Goal: Check status: Check status

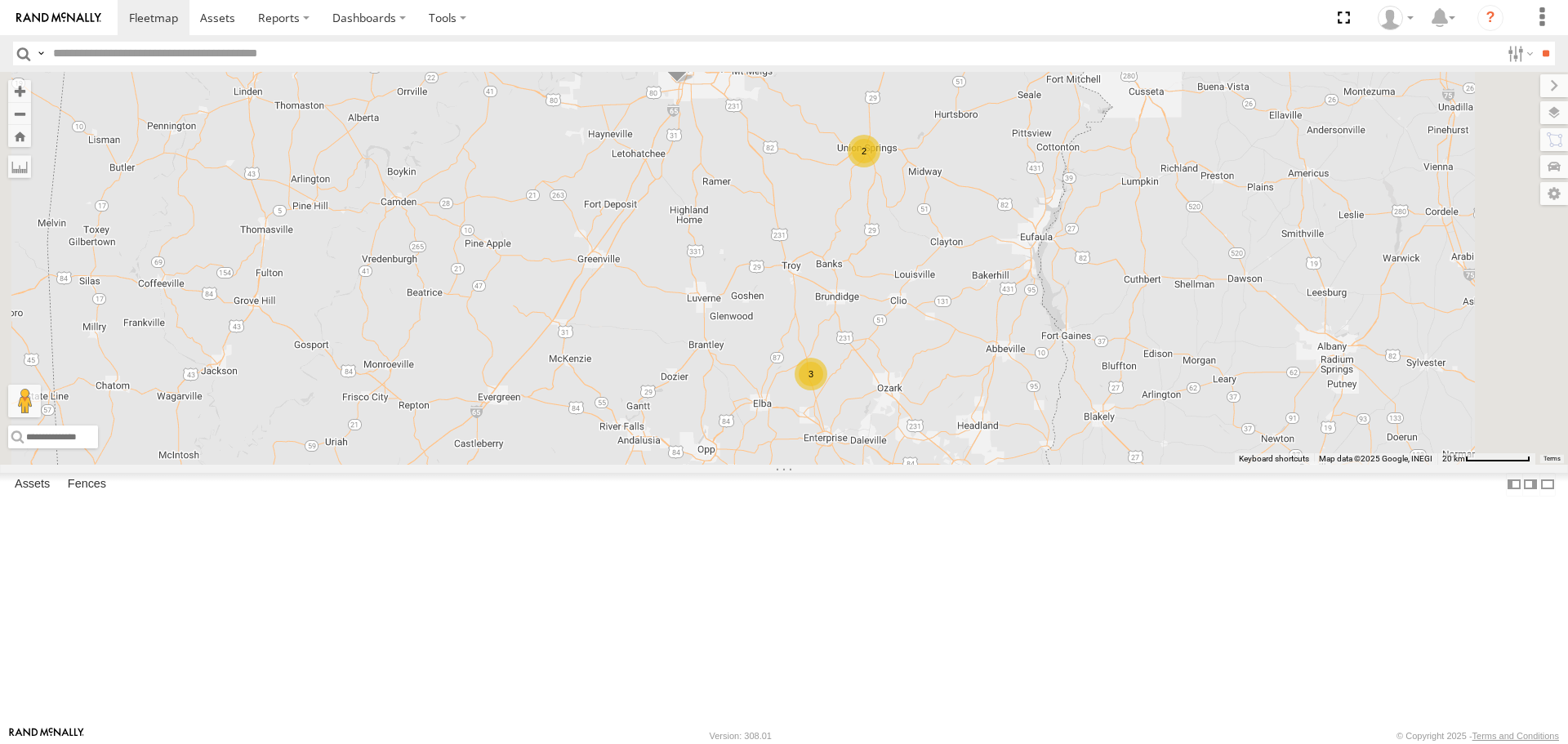
drag, startPoint x: 1109, startPoint y: 266, endPoint x: 1054, endPoint y: 380, distance: 126.6
click at [1059, 380] on div "3 2 226 216" at bounding box center [784, 268] width 1568 height 392
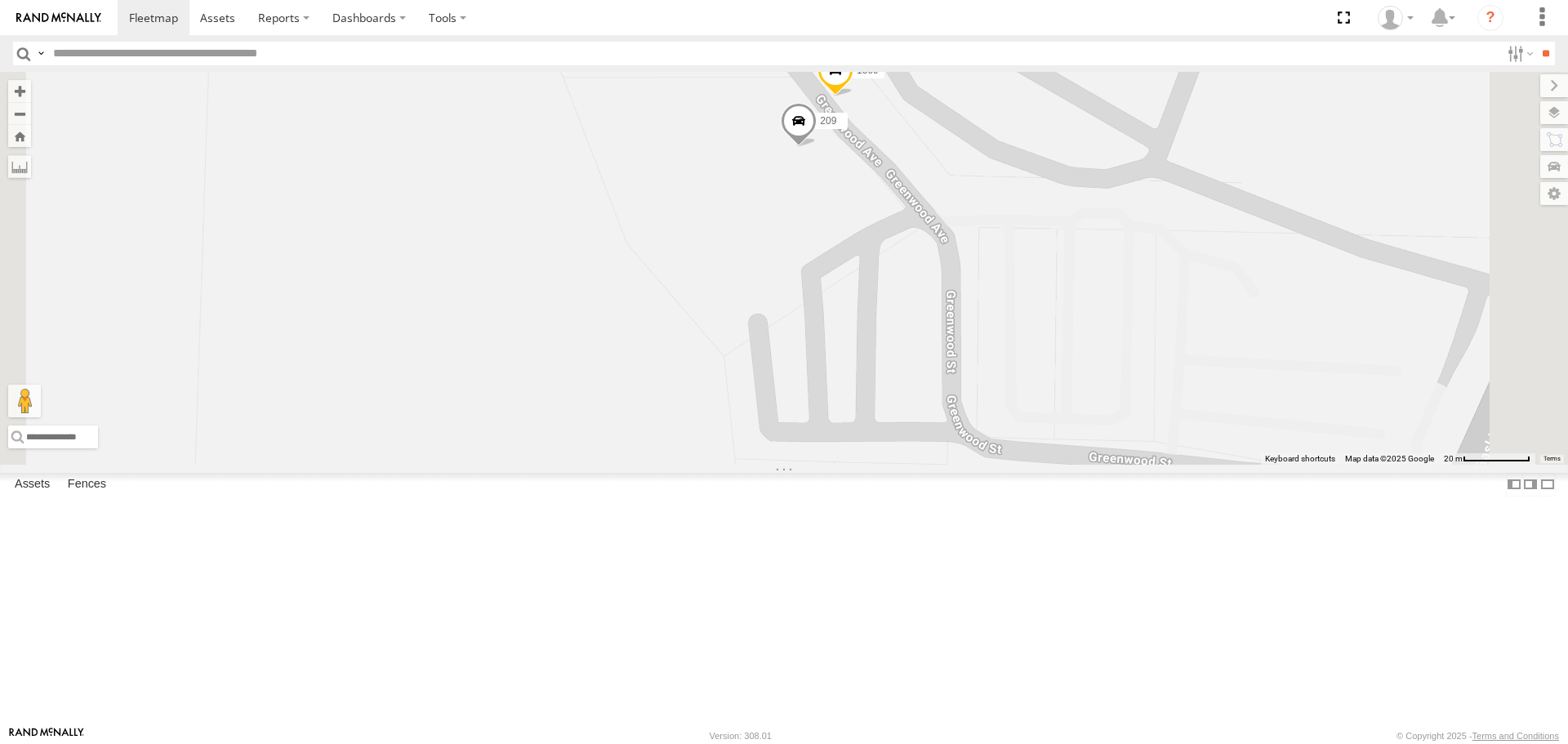
click at [853, 97] on span at bounding box center [836, 76] width 36 height 44
click at [817, 148] on span at bounding box center [798, 126] width 36 height 44
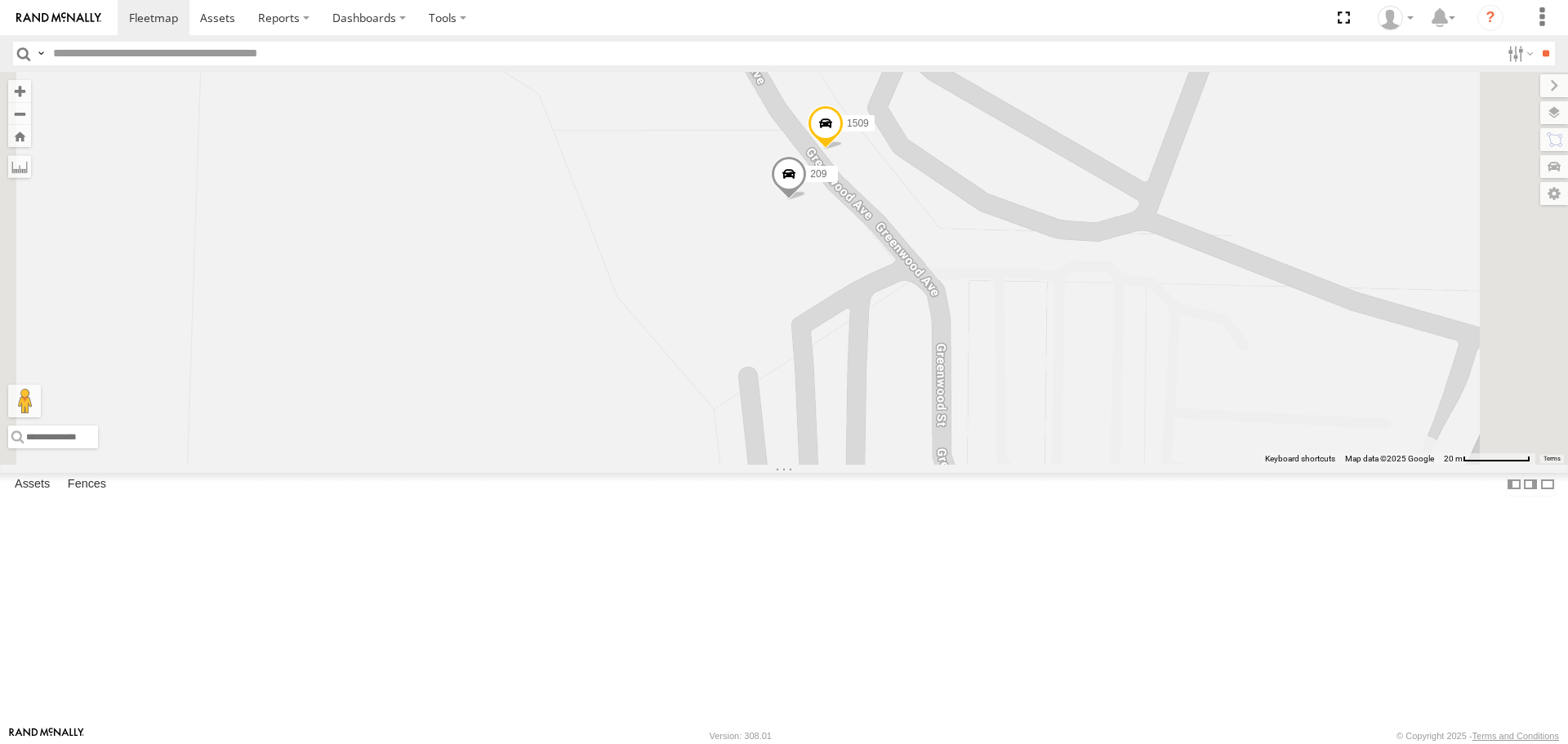
drag, startPoint x: 1027, startPoint y: 354, endPoint x: 1017, endPoint y: 368, distance: 17.2
click at [1017, 368] on div "209 1509" at bounding box center [784, 268] width 1568 height 392
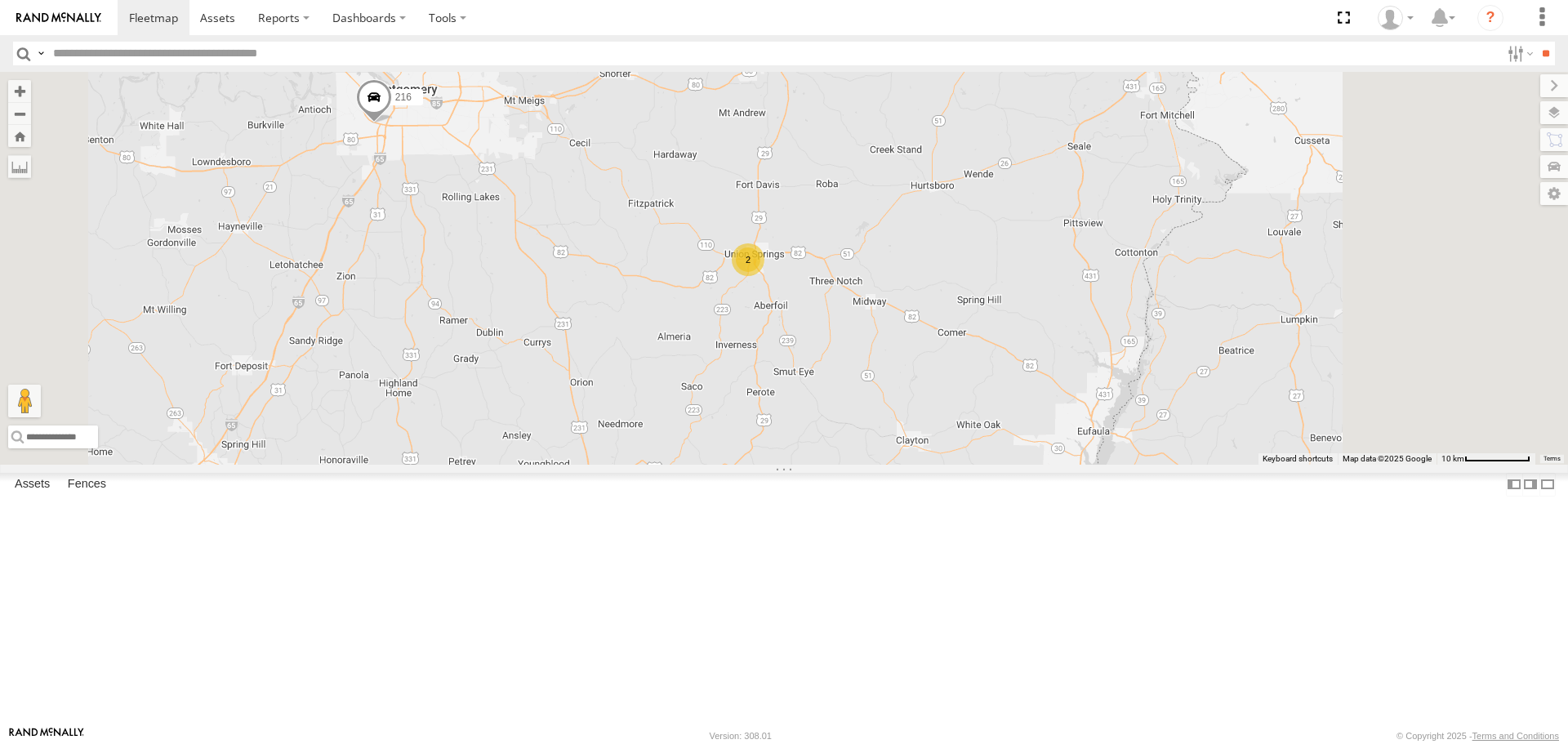
drag, startPoint x: 1105, startPoint y: 224, endPoint x: 1032, endPoint y: 361, distance: 155.2
click at [1032, 361] on div "3 2 216" at bounding box center [784, 268] width 1568 height 392
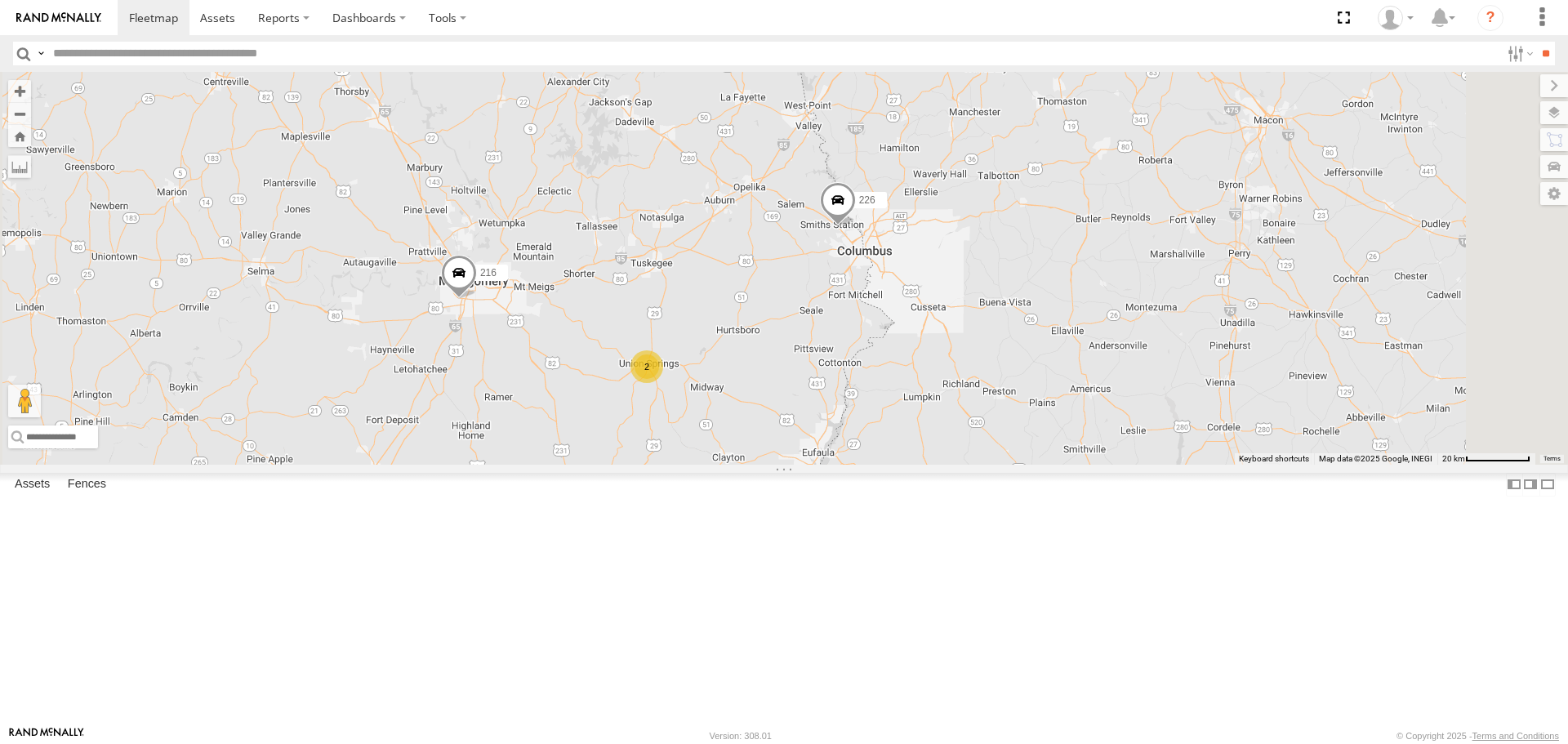
drag, startPoint x: 1025, startPoint y: 241, endPoint x: 1009, endPoint y: 393, distance: 152.8
click at [1009, 393] on div "216 226 3 2" at bounding box center [784, 268] width 1568 height 392
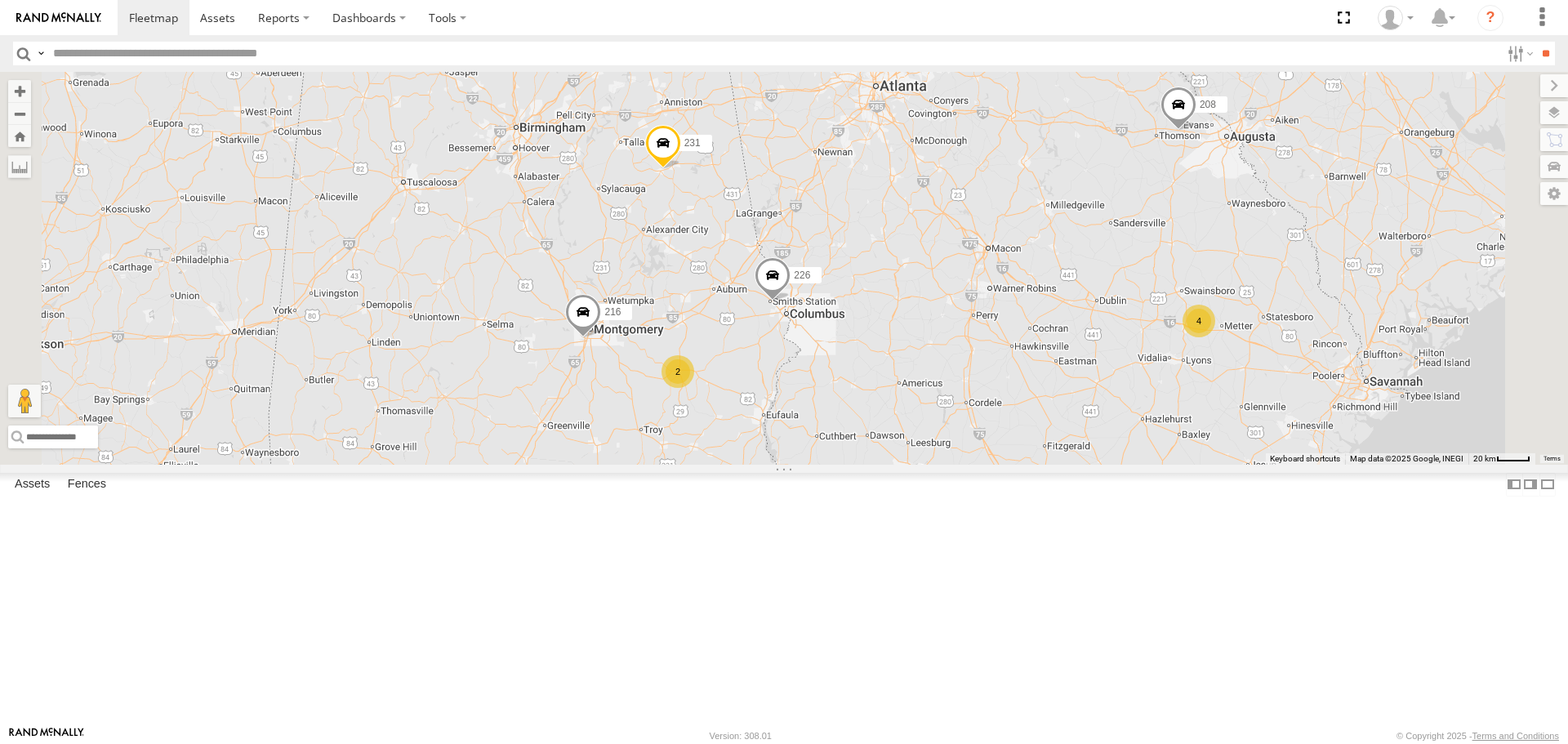
drag, startPoint x: 821, startPoint y: 287, endPoint x: 882, endPoint y: 371, distance: 103.8
click at [882, 371] on div "216 226 231 13 4 3 2 208 2" at bounding box center [784, 268] width 1568 height 392
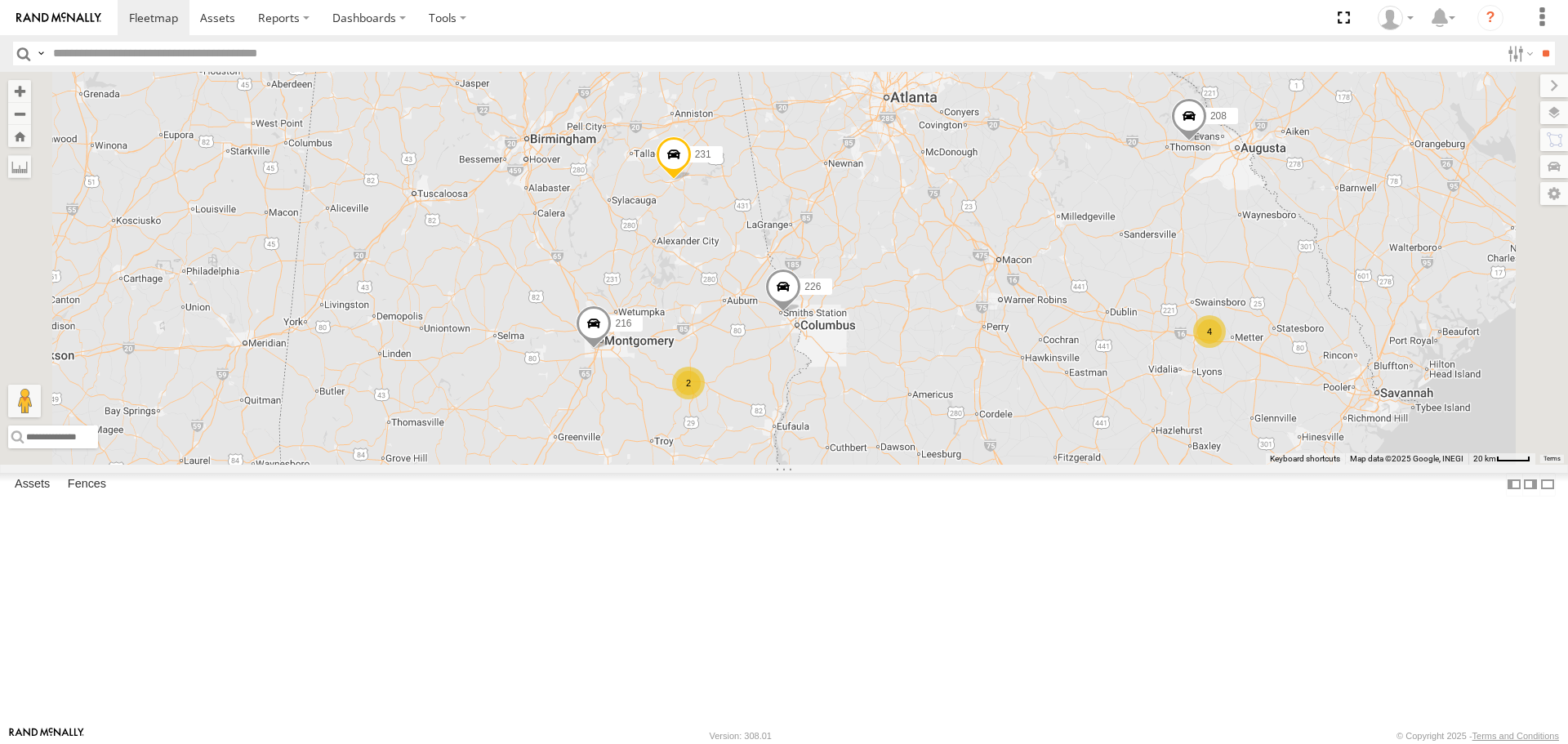
click at [941, 464] on div "216 226 231 13 4 3 2 208 2 5 1503 2" at bounding box center [784, 268] width 1568 height 392
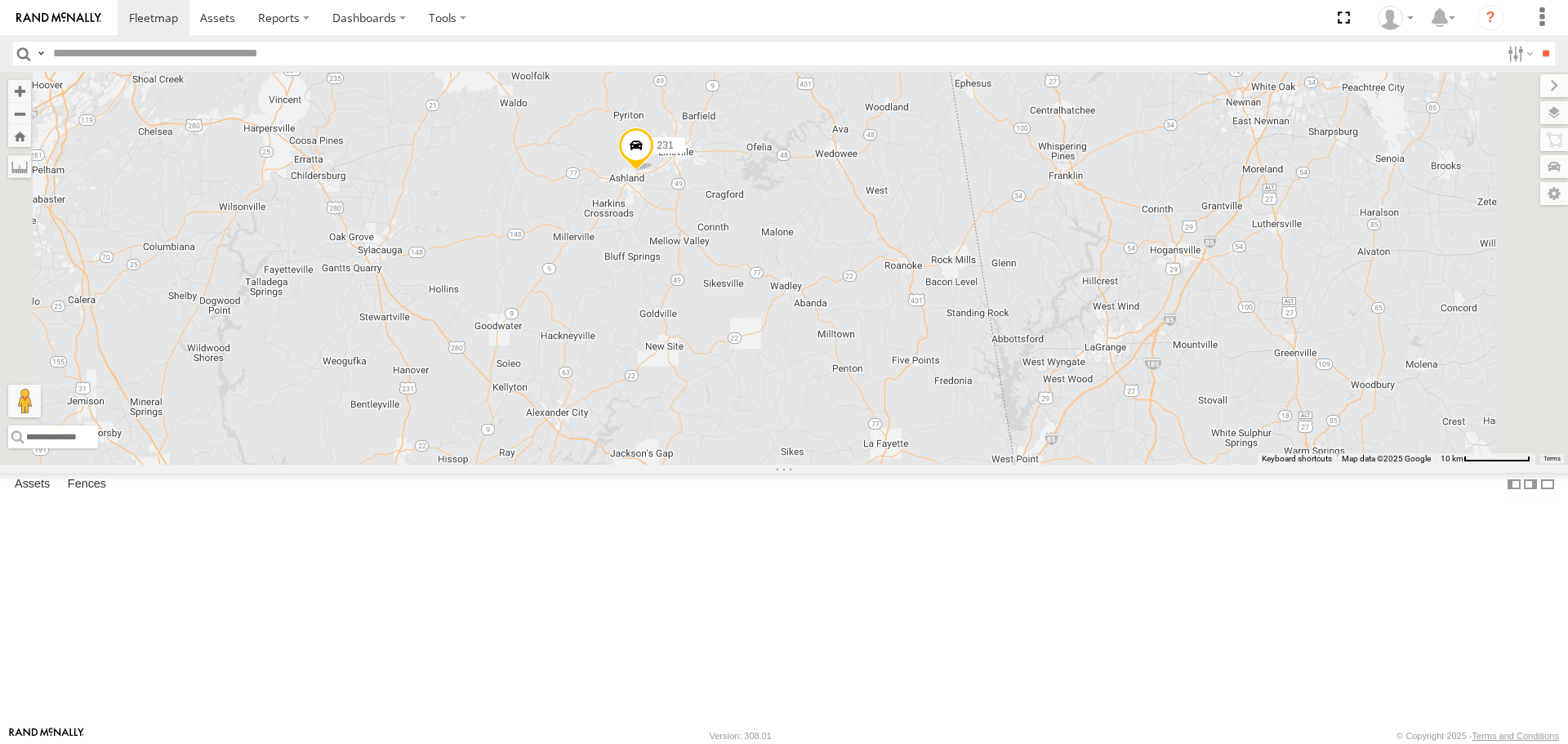
click at [654, 172] on span at bounding box center [636, 149] width 36 height 44
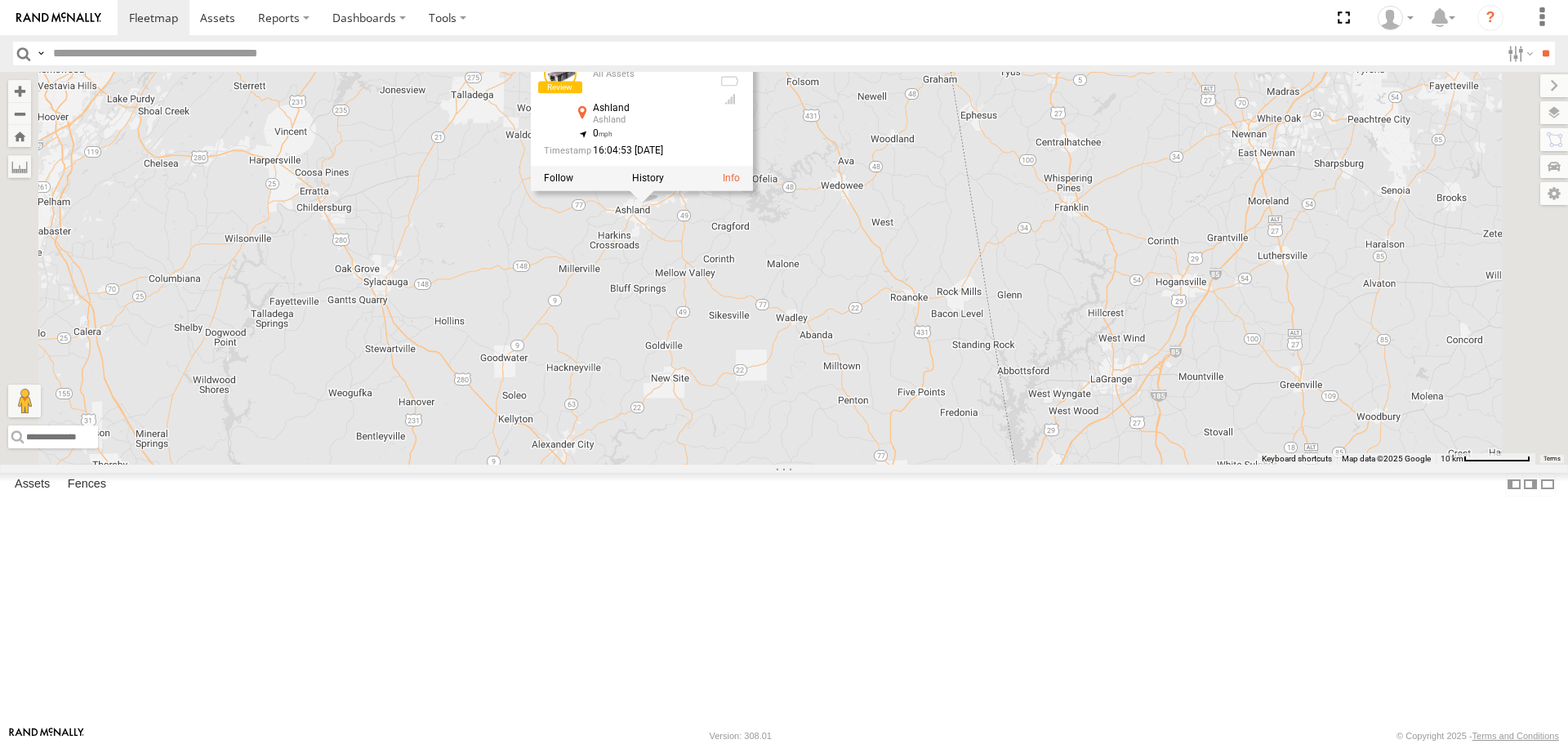
drag, startPoint x: 857, startPoint y: 337, endPoint x: 762, endPoint y: 251, distance: 128.1
click at [871, 411] on div "216 226 231 208 1503 231 All Assets [GEOGRAPHIC_DATA] 33.28368 , -85.82167 0 16…" at bounding box center [784, 268] width 1568 height 392
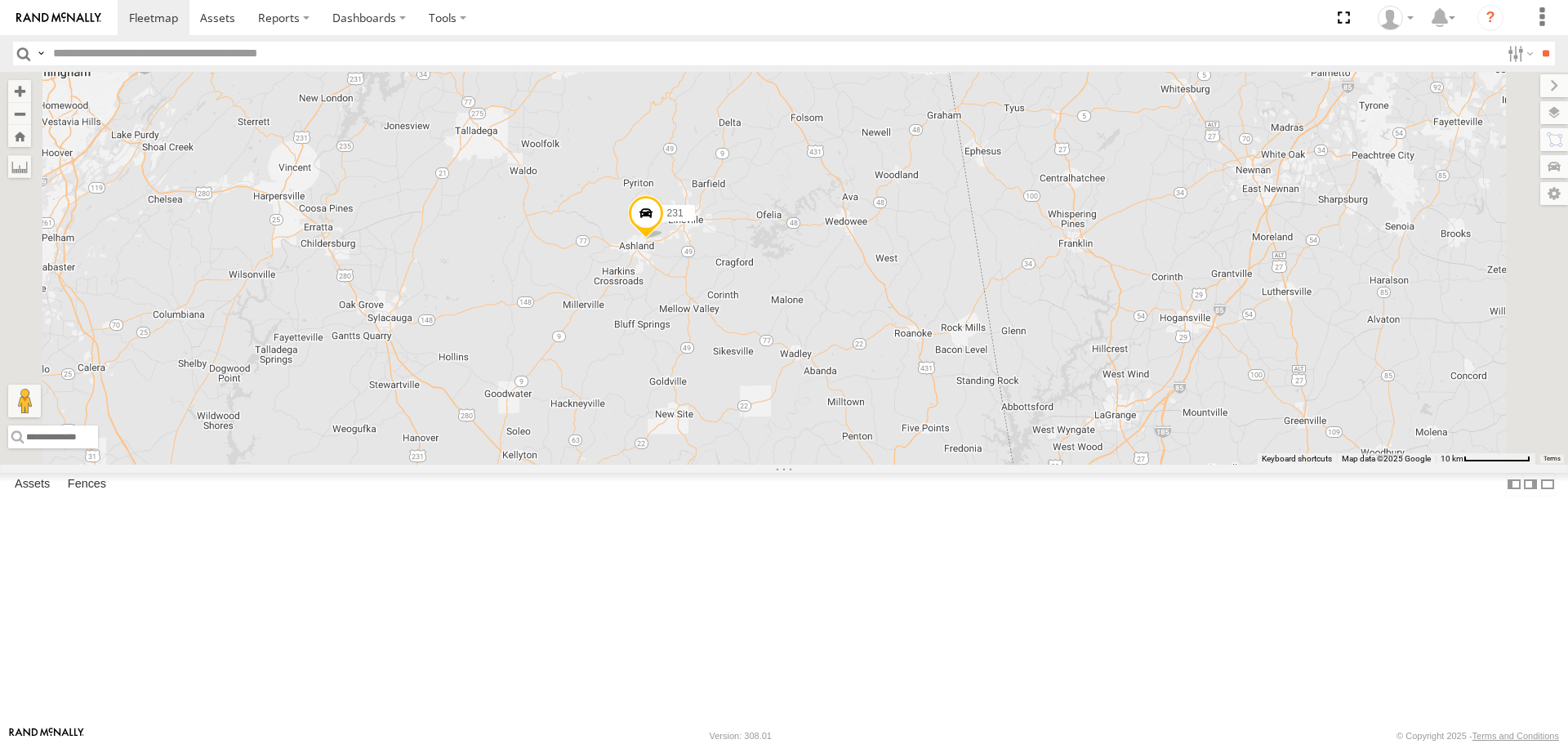
click at [664, 239] on span at bounding box center [646, 218] width 36 height 44
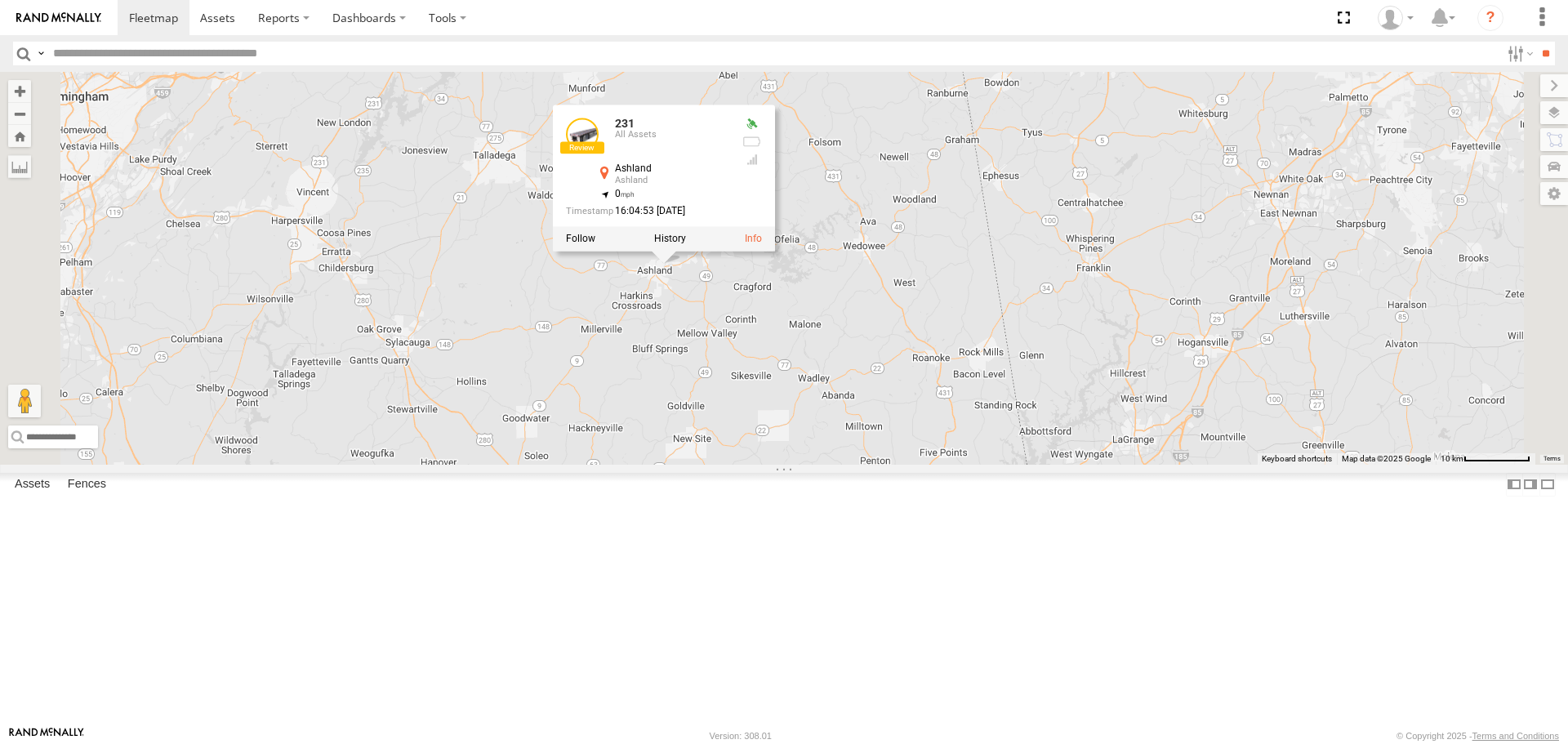
drag, startPoint x: 869, startPoint y: 388, endPoint x: 897, endPoint y: 424, distance: 45.6
click at [897, 424] on div "231 231 All Assets Ashland Ashland 33.28368 , -85.82167 0 16:04:53 [DATE]" at bounding box center [784, 268] width 1568 height 392
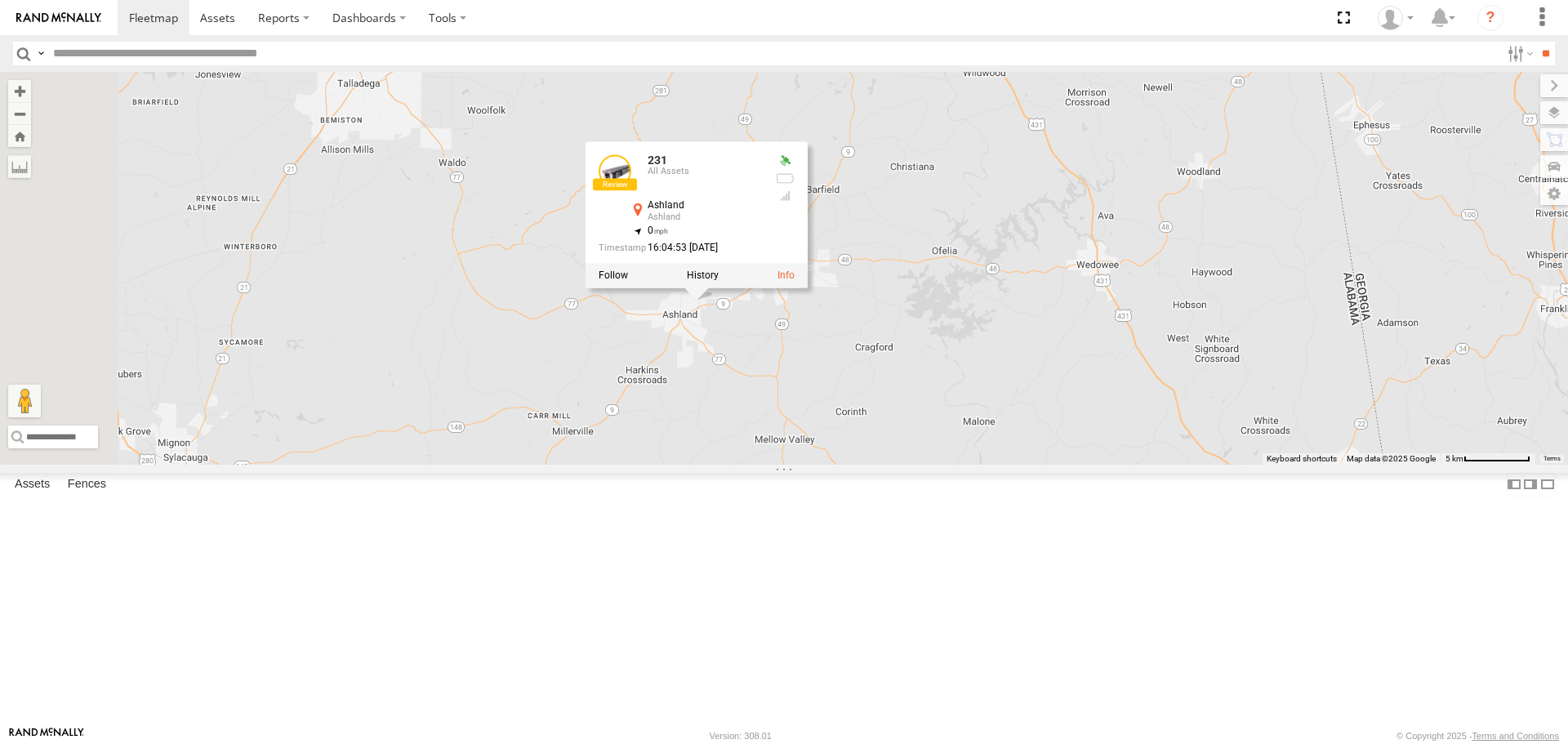
drag, startPoint x: 852, startPoint y: 421, endPoint x: 902, endPoint y: 481, distance: 78.1
click at [902, 464] on div "231 231 All Assets Ashland Ashland 33.28368 , -85.82167 0 16:04:53 [DATE]" at bounding box center [784, 268] width 1568 height 392
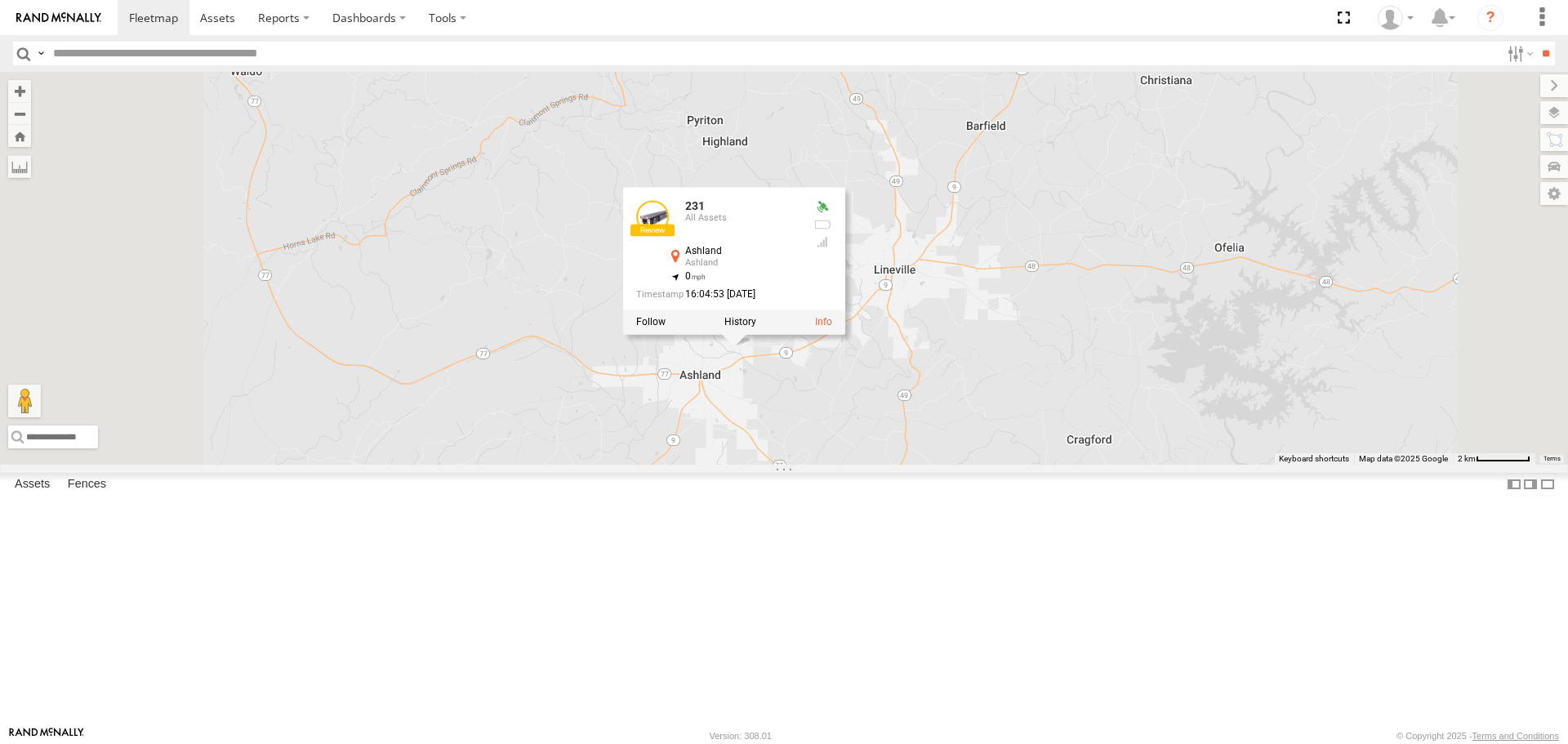
drag, startPoint x: 902, startPoint y: 436, endPoint x: 958, endPoint y: 503, distance: 87.3
click at [960, 464] on div "231 231 All Assets Ashland Ashland 33.28368 , -85.82167 0 16:04:53 [DATE]" at bounding box center [784, 268] width 1568 height 392
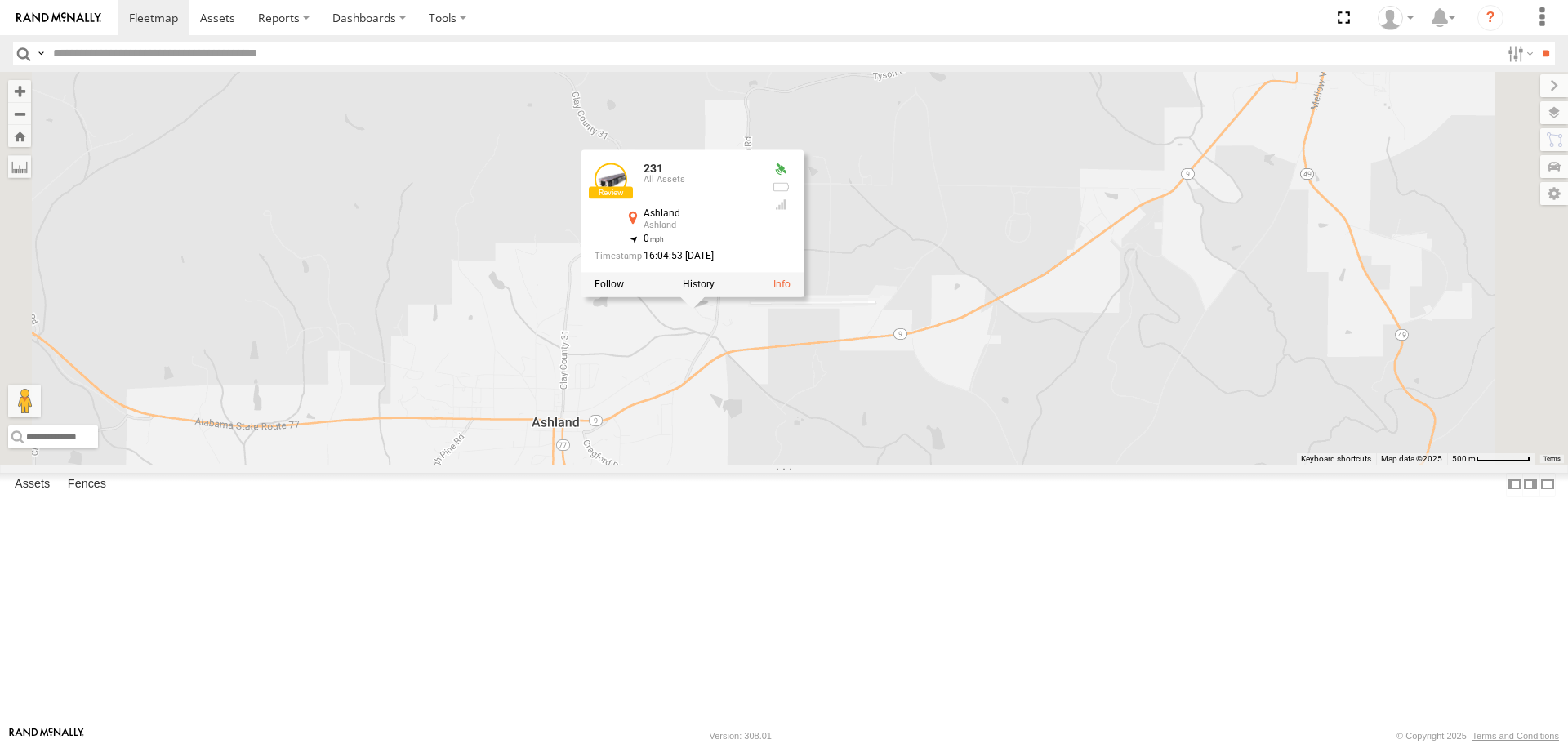
drag, startPoint x: 920, startPoint y: 481, endPoint x: 957, endPoint y: 512, distance: 48.3
click at [957, 464] on div "231 231 All Assets Ashland Ashland 33.28368 , -85.82167 0 16:04:53 [DATE]" at bounding box center [784, 268] width 1568 height 392
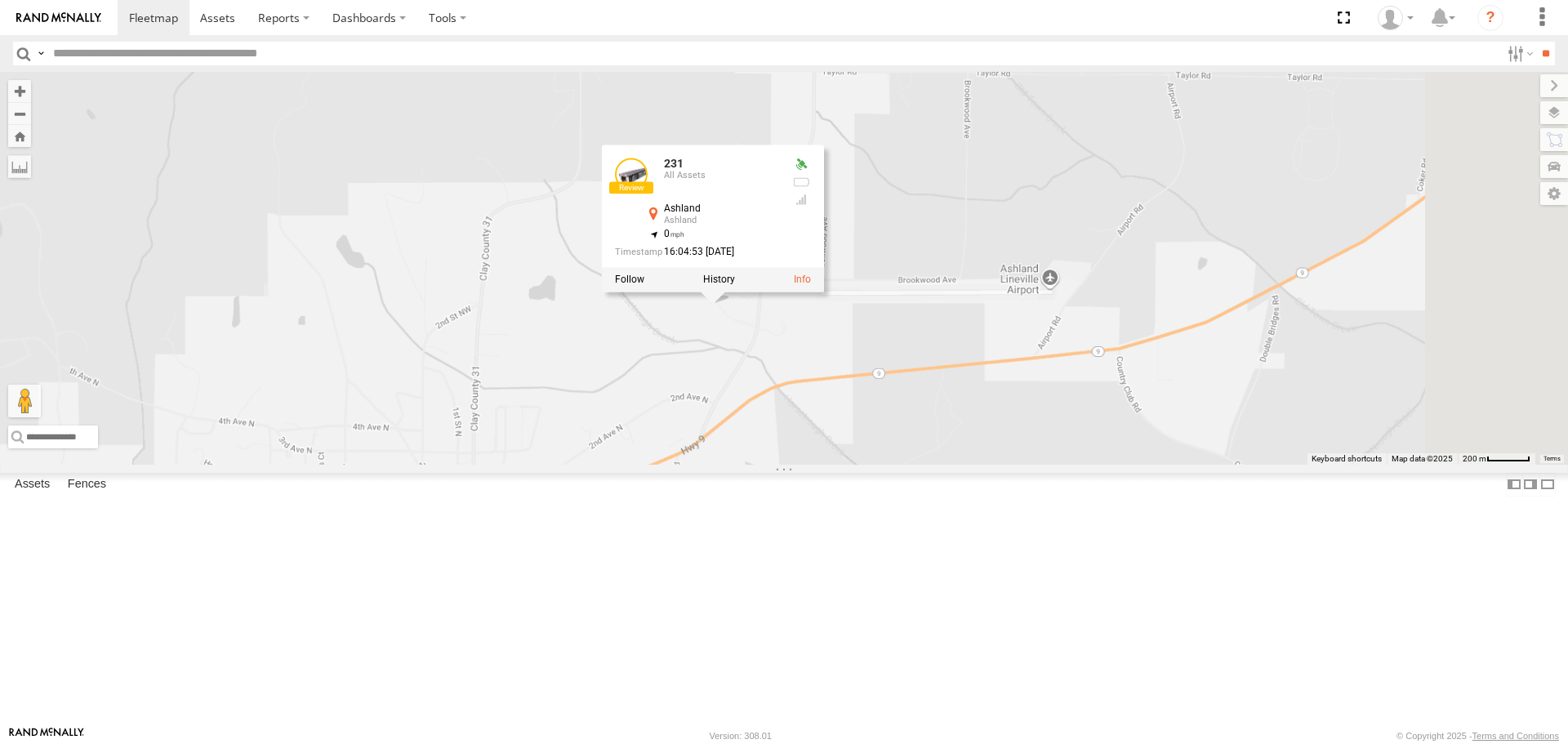
click at [978, 463] on div "231 231 All Assets Ashland Ashland 33.28368 , -85.82167 0 16:04:53 [DATE]" at bounding box center [784, 268] width 1568 height 392
